Goal: Navigation & Orientation: Find specific page/section

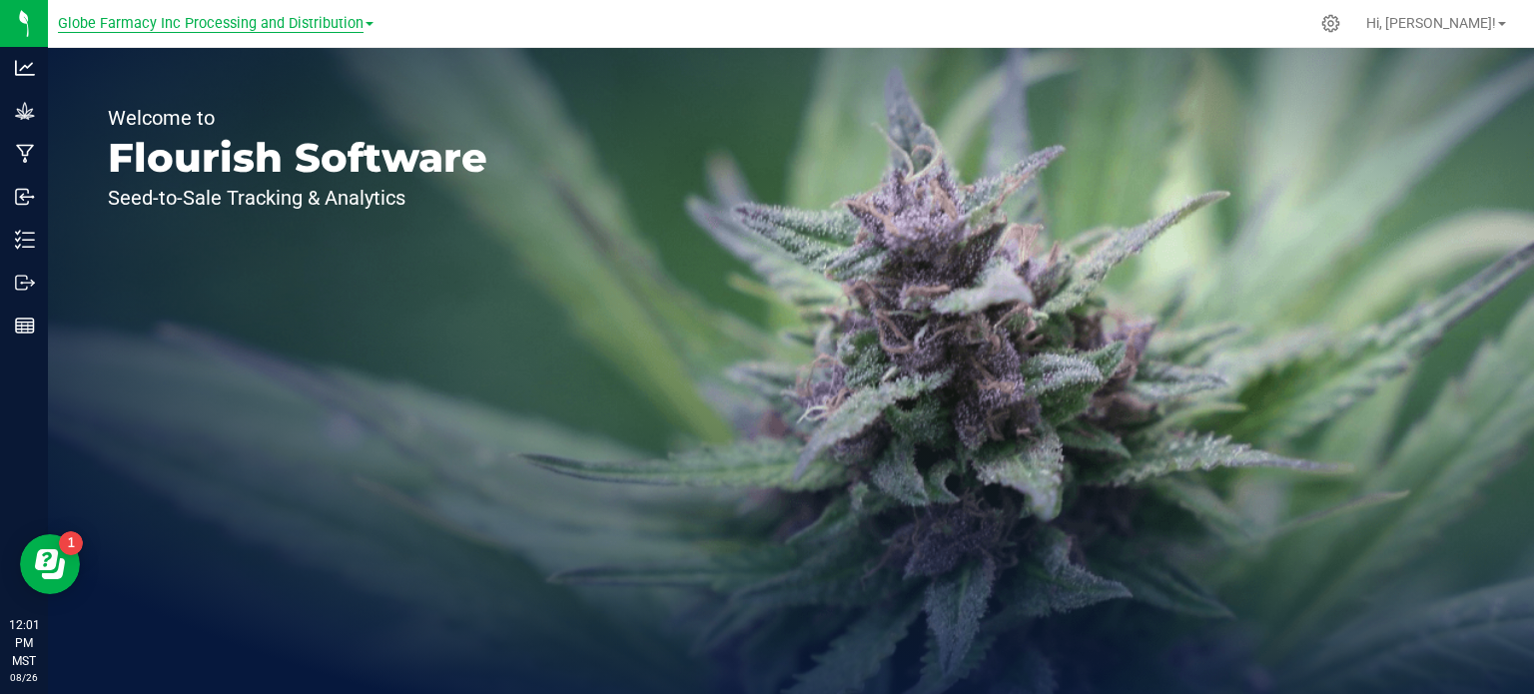
click at [240, 25] on span "Globe Farmacy Inc Processing and Distribution" at bounding box center [211, 24] width 306 height 18
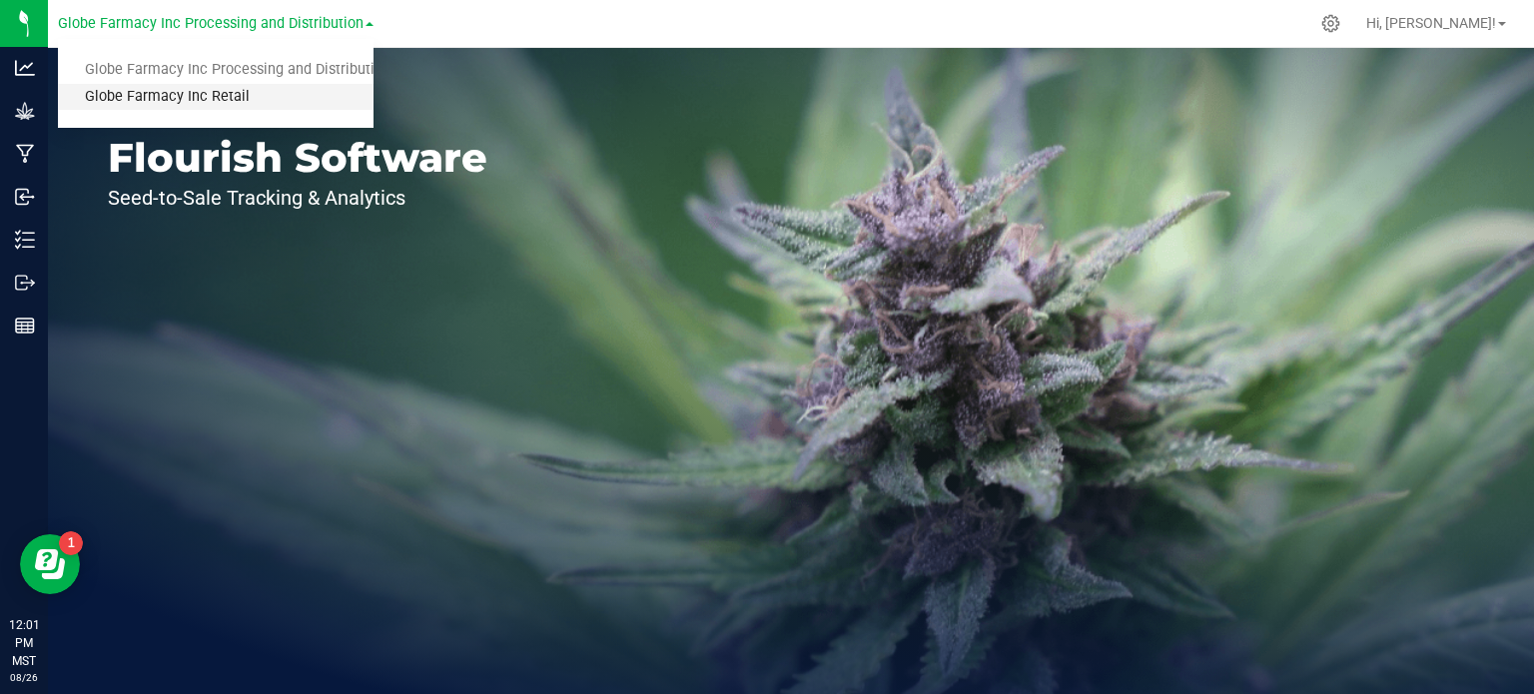
click at [204, 91] on link "Globe Farmacy Inc Retail" at bounding box center [216, 97] width 316 height 27
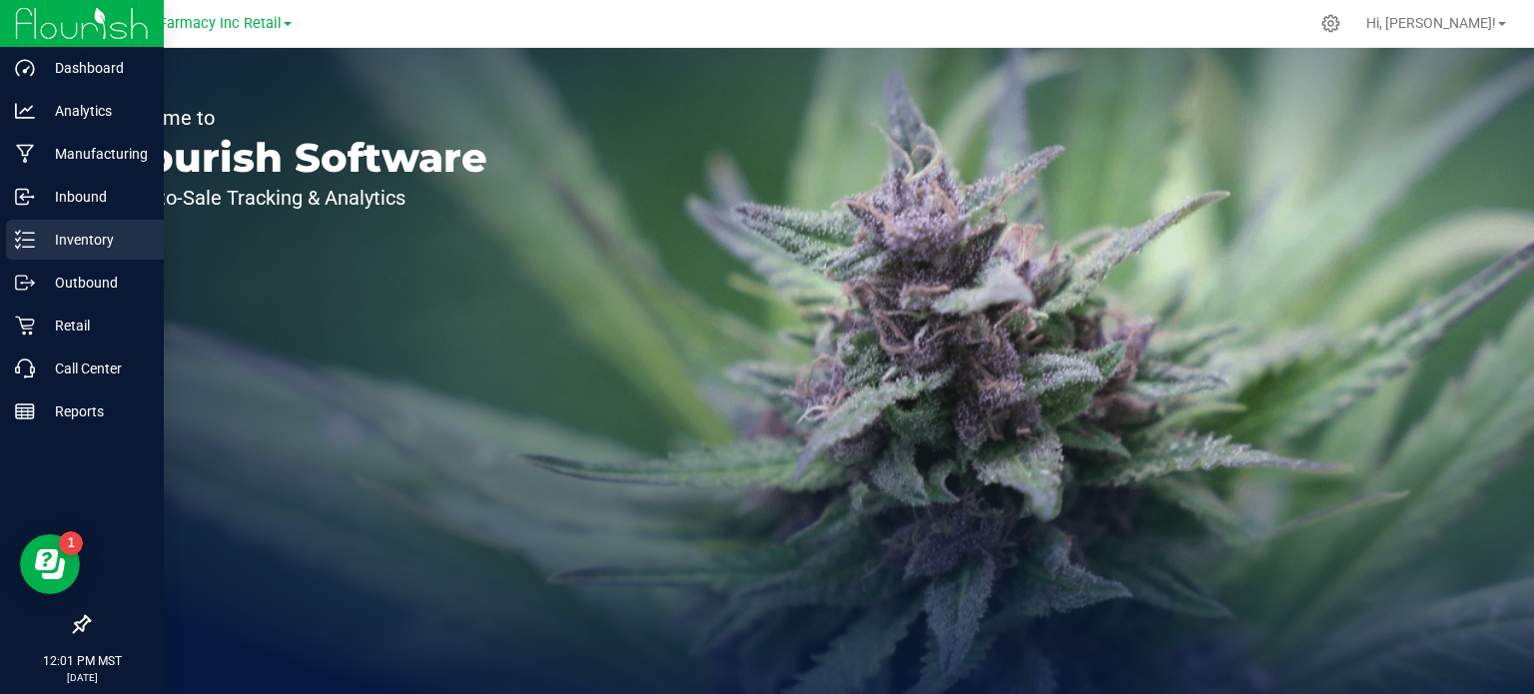
click at [30, 252] on div "Inventory" at bounding box center [85, 240] width 158 height 40
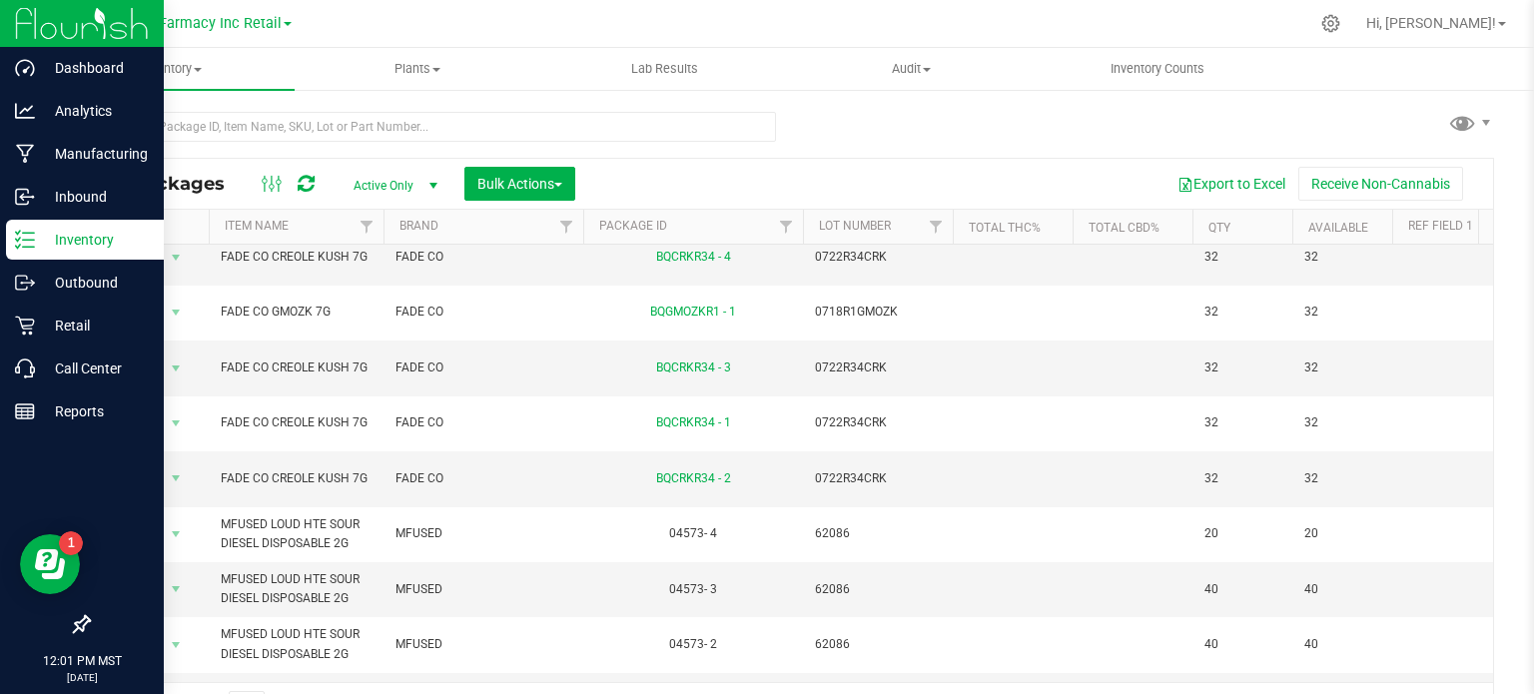
scroll to position [679, 0]
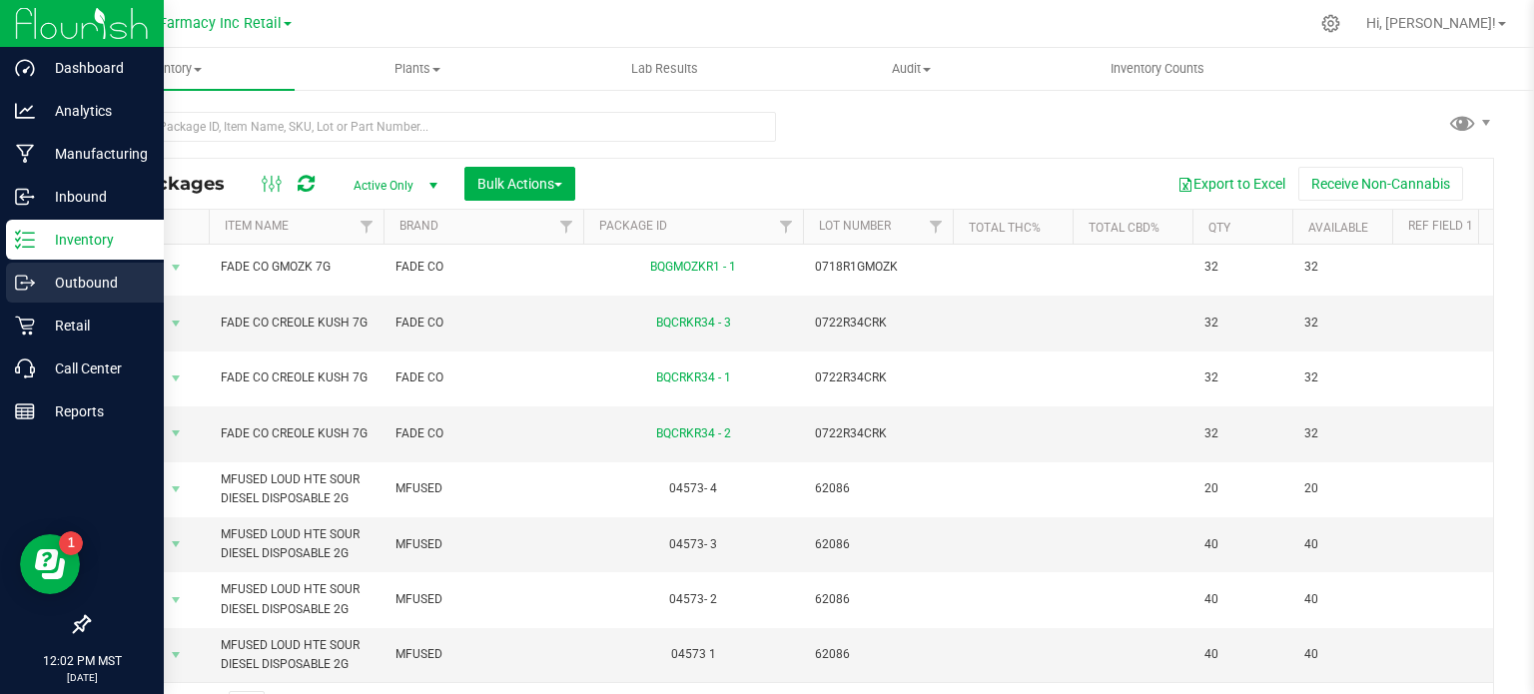
click at [25, 273] on icon at bounding box center [25, 283] width 20 height 20
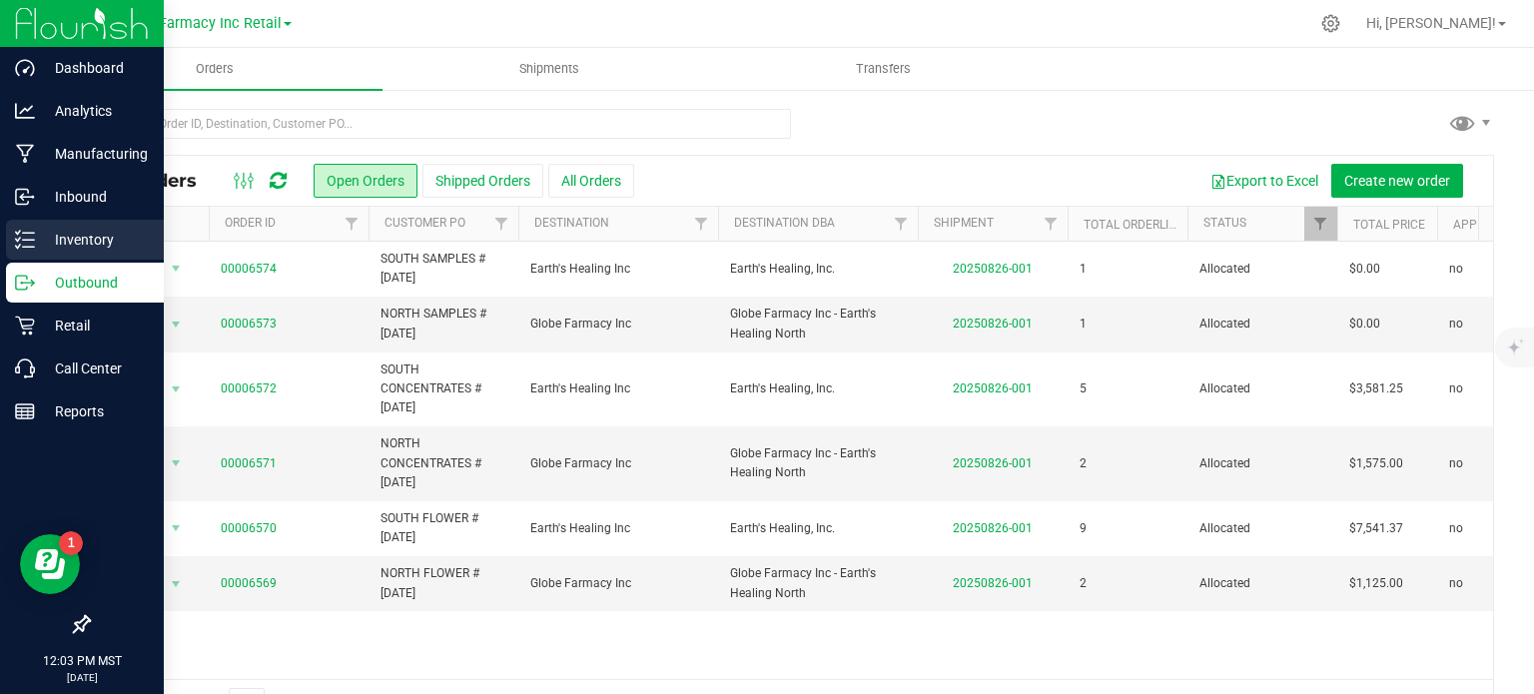
click at [15, 236] on icon at bounding box center [25, 240] width 20 height 20
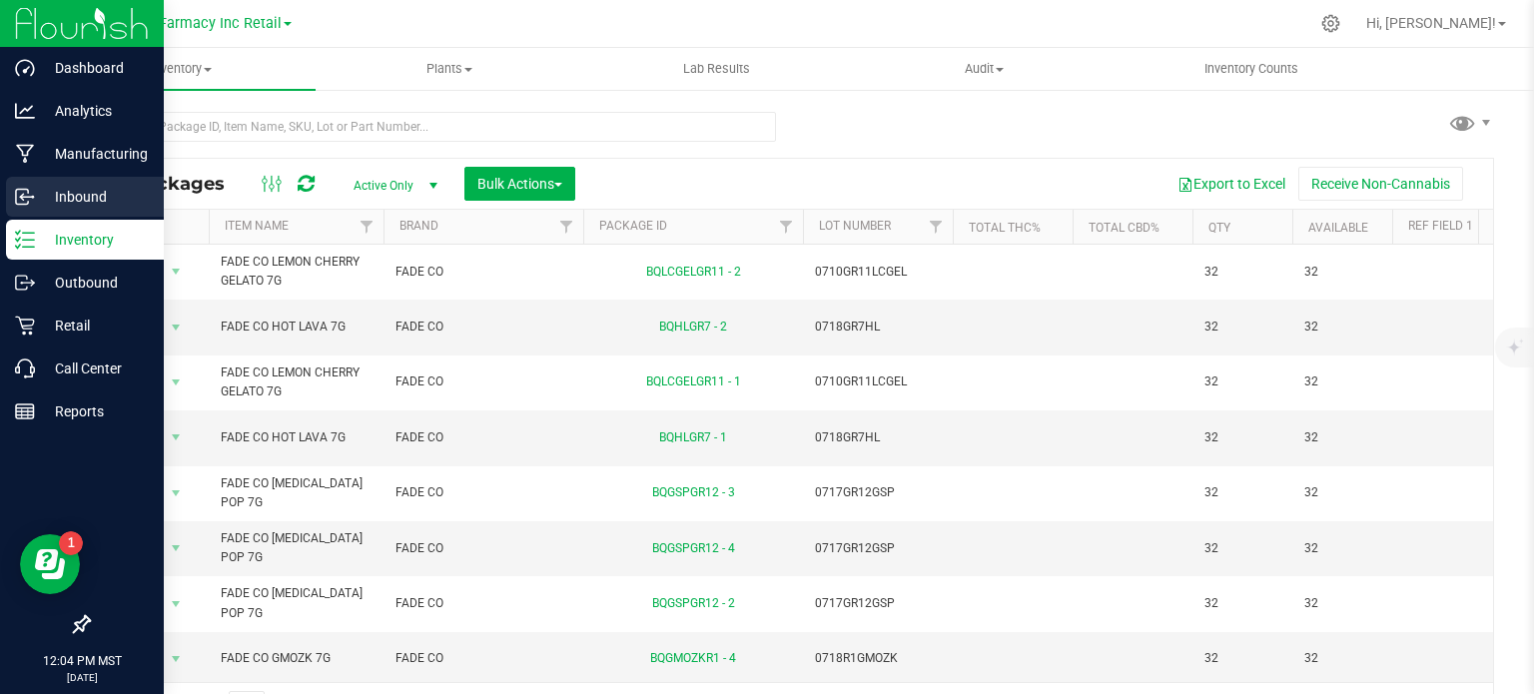
click at [24, 199] on icon at bounding box center [25, 197] width 20 height 20
